Goal: Use online tool/utility: Utilize a website feature to perform a specific function

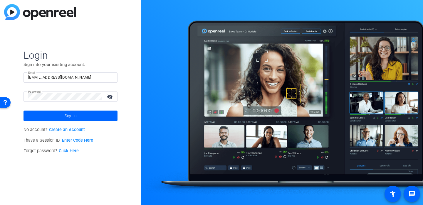
click at [67, 116] on span "Sign in" at bounding box center [71, 116] width 12 height 15
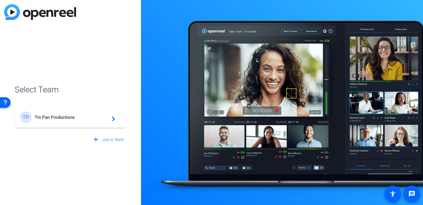
click at [67, 116] on span "Tin Pan Productions" at bounding box center [71, 117] width 73 height 5
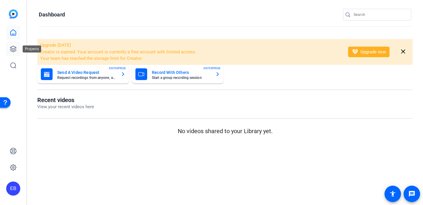
click at [12, 50] on icon at bounding box center [13, 49] width 7 height 7
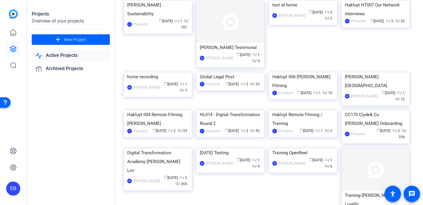
scroll to position [74, 0]
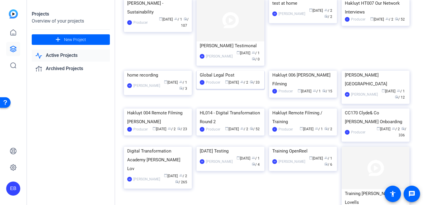
click at [226, 71] on img at bounding box center [231, 71] width 68 height 0
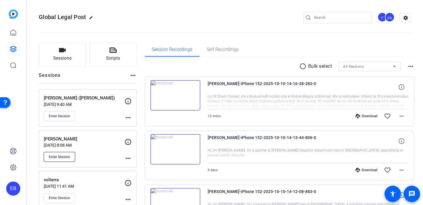
click at [62, 159] on span "Enter Session" at bounding box center [59, 157] width 21 height 5
click at [58, 157] on span "Enter Session" at bounding box center [59, 157] width 21 height 5
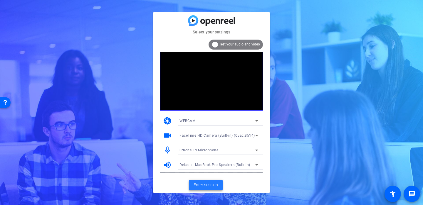
click at [202, 183] on span "Enter session" at bounding box center [206, 185] width 24 height 6
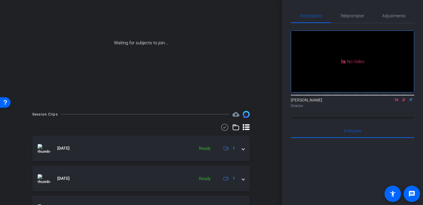
scroll to position [63, 0]
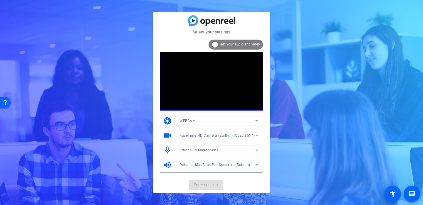
click at [203, 185] on mat-card-actions "Enter session" at bounding box center [212, 185] width 118 height 15
click at [202, 185] on span "Enter session" at bounding box center [206, 185] width 24 height 6
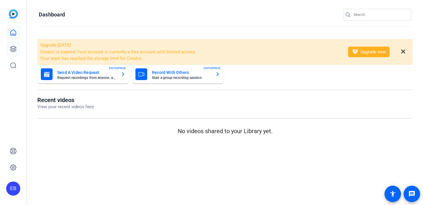
click at [13, 49] on div "The OpenReel platform will still be operational during these days If you need a…" at bounding box center [211, 33] width 423 height 32
click at [14, 50] on icon at bounding box center [13, 49] width 6 height 6
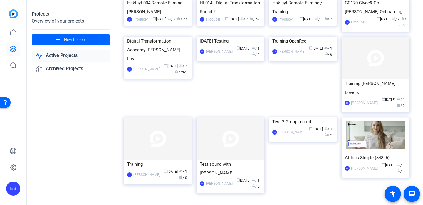
scroll to position [200, 0]
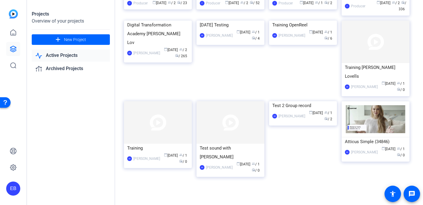
click at [64, 55] on link "Active Projects" at bounding box center [71, 56] width 78 height 12
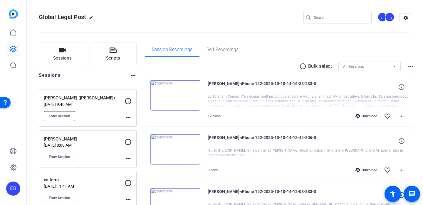
click at [61, 115] on span "Enter Session" at bounding box center [59, 116] width 21 height 5
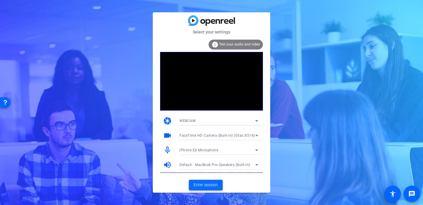
click at [206, 185] on span "Enter session" at bounding box center [206, 185] width 24 height 6
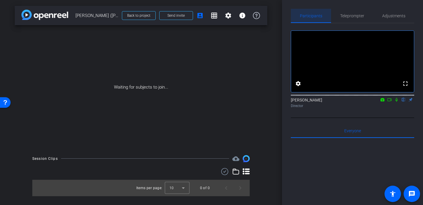
click at [317, 16] on span "Participants" at bounding box center [311, 16] width 22 height 4
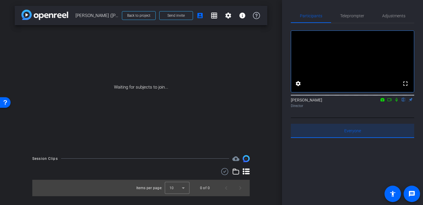
click at [353, 133] on span "Everyone 0" at bounding box center [352, 131] width 17 height 4
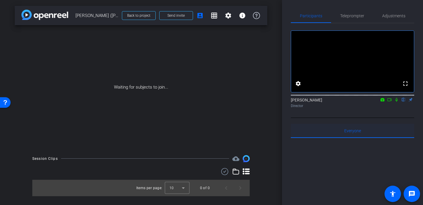
click at [353, 133] on span "Everyone 0" at bounding box center [352, 131] width 17 height 4
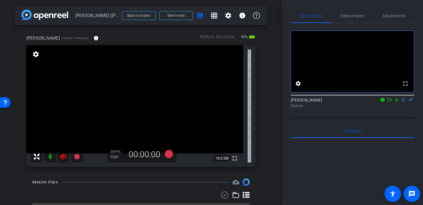
click at [64, 154] on icon at bounding box center [63, 156] width 7 height 7
click at [397, 102] on icon at bounding box center [396, 100] width 5 height 4
click at [394, 17] on span "Adjustments" at bounding box center [393, 16] width 23 height 4
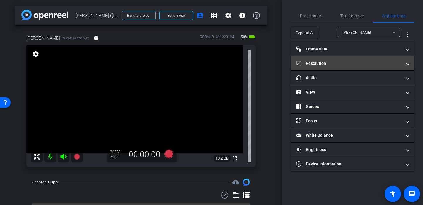
click at [345, 68] on mat-expansion-panel-header "Resolution" at bounding box center [352, 63] width 123 height 14
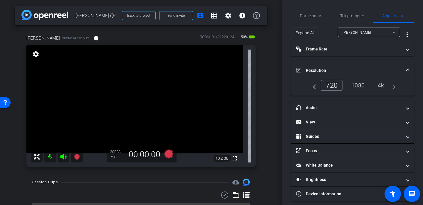
click at [382, 84] on div "4k" at bounding box center [381, 86] width 15 height 10
click at [310, 17] on span "Participants" at bounding box center [311, 16] width 22 height 4
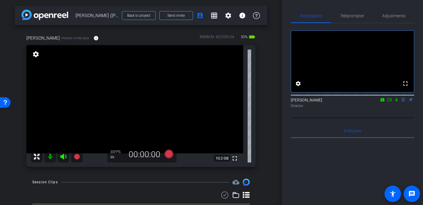
click at [64, 157] on icon at bounding box center [63, 156] width 7 height 7
click at [50, 158] on mat-icon at bounding box center [50, 157] width 12 height 12
click at [63, 154] on icon at bounding box center [63, 156] width 7 height 7
click at [51, 156] on mat-icon at bounding box center [50, 157] width 12 height 12
click at [51, 155] on mat-icon at bounding box center [50, 157] width 12 height 12
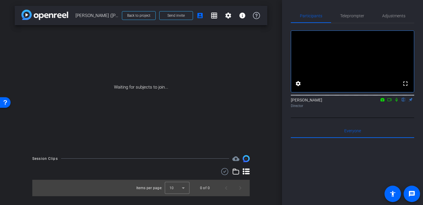
click at [303, 118] on div "fullscreen settings [PERSON_NAME] flip Director" at bounding box center [352, 70] width 123 height 95
